Goal: Information Seeking & Learning: Find specific fact

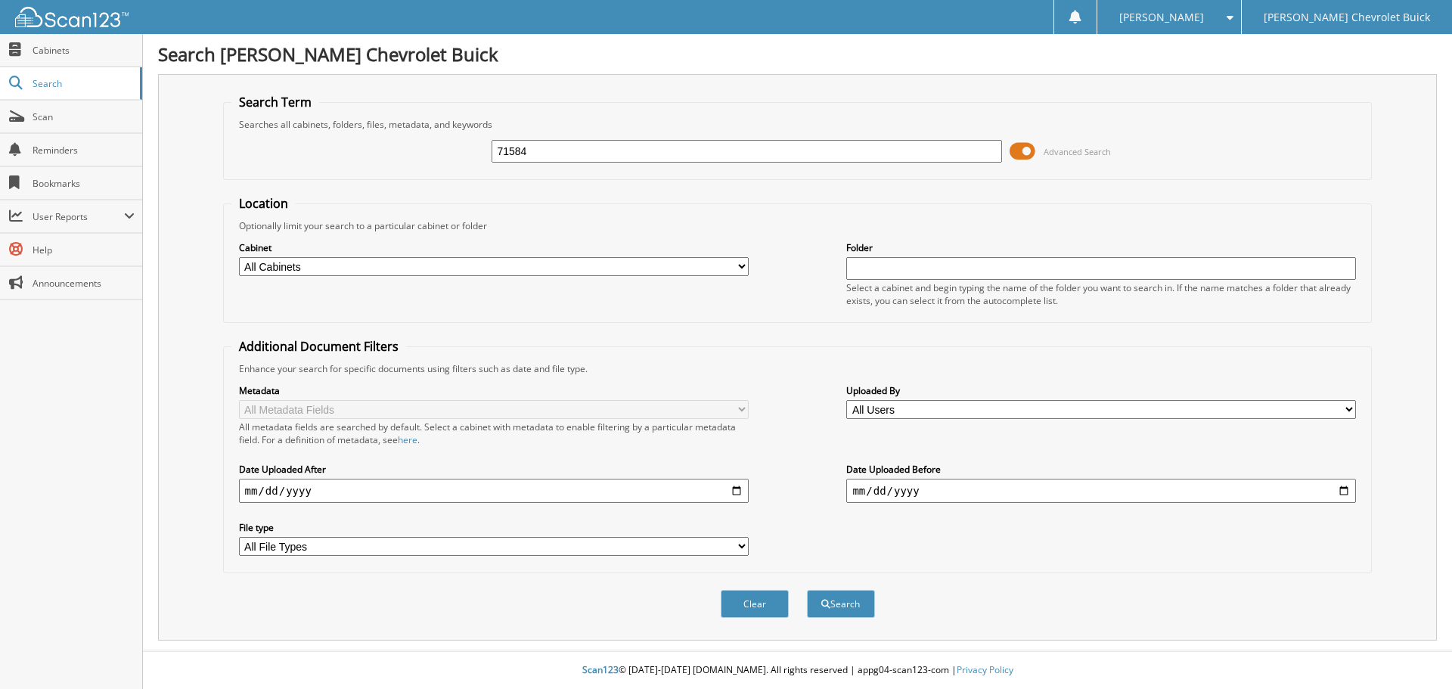
type input "71584"
click at [807, 590] on button "Search" at bounding box center [841, 604] width 68 height 28
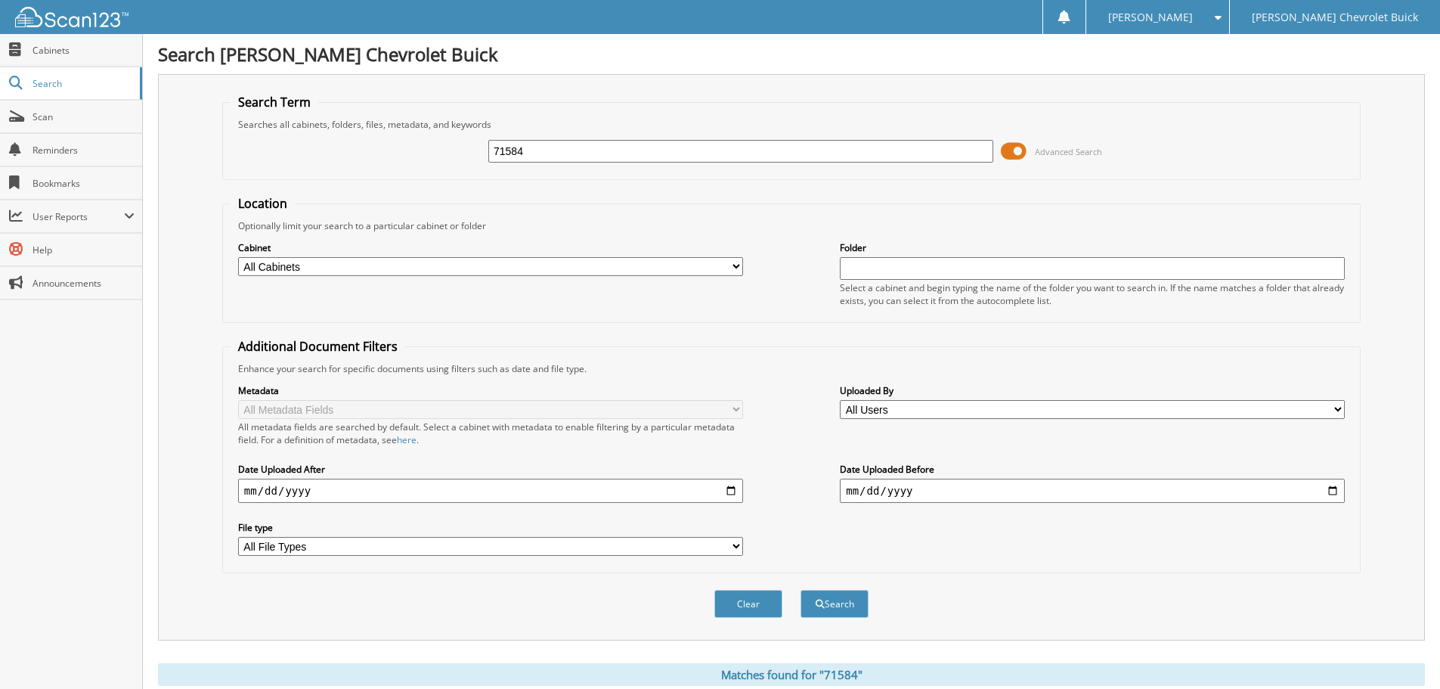
click at [521, 148] on input "71584" at bounding box center [740, 151] width 505 height 23
type input "72395"
click at [801, 590] on button "Search" at bounding box center [835, 604] width 68 height 28
